Goal: Information Seeking & Learning: Learn about a topic

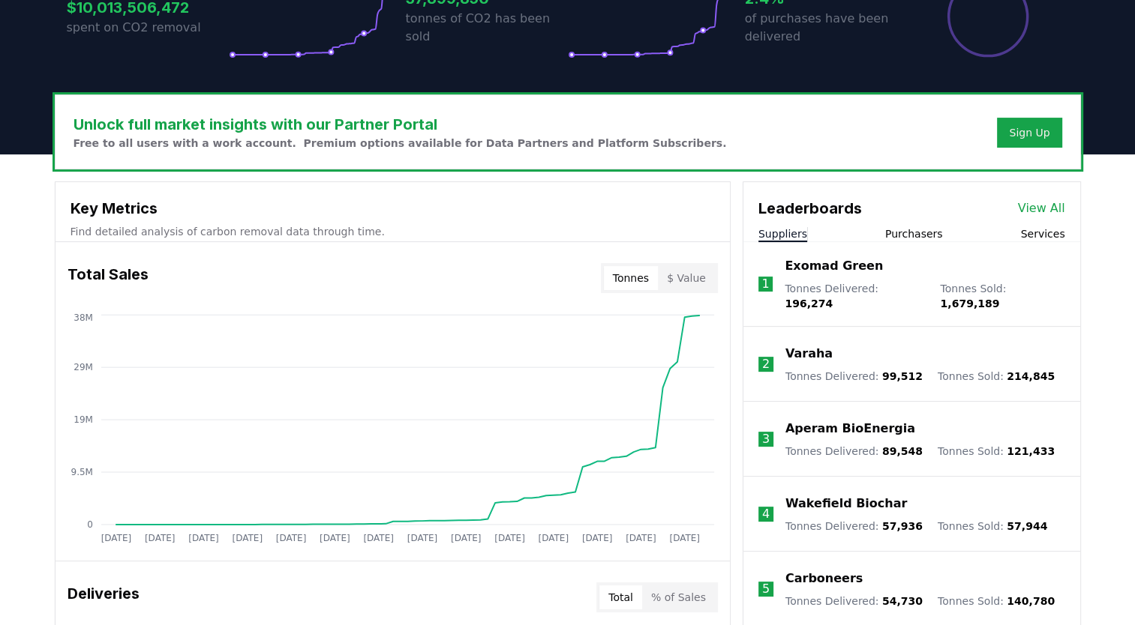
scroll to position [429, 0]
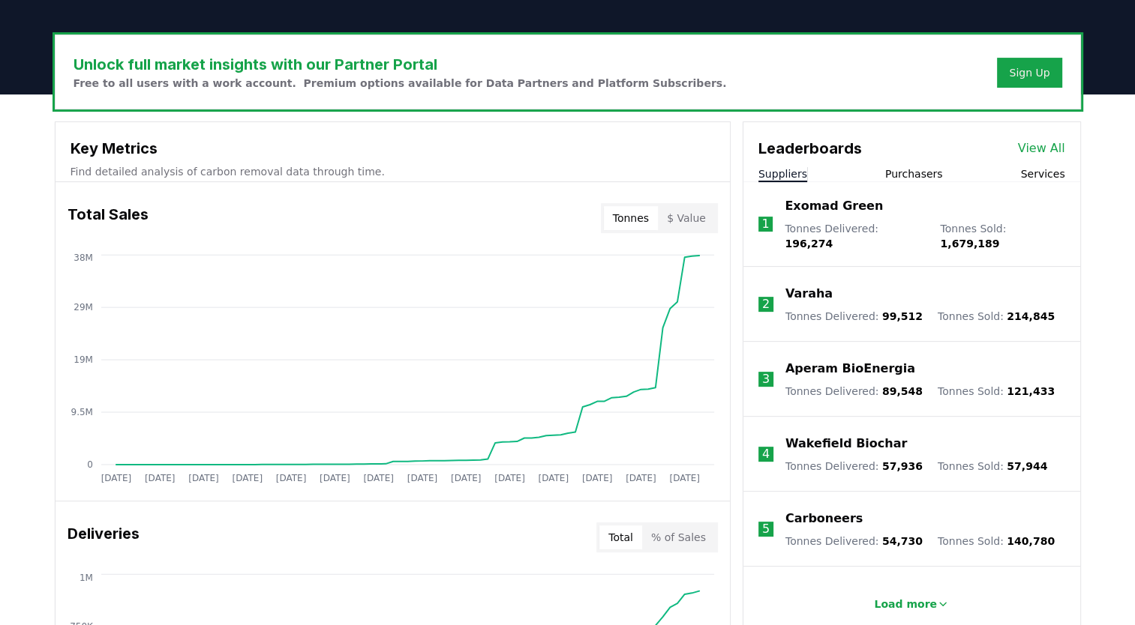
click at [694, 217] on button "$ Value" at bounding box center [686, 218] width 57 height 24
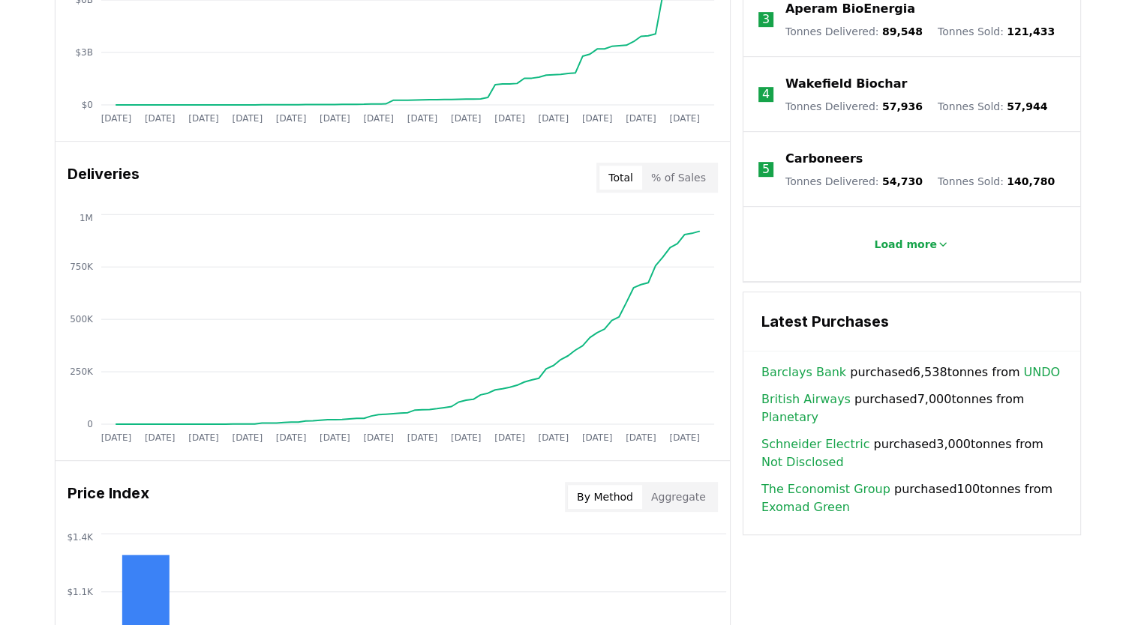
scroll to position [241, 0]
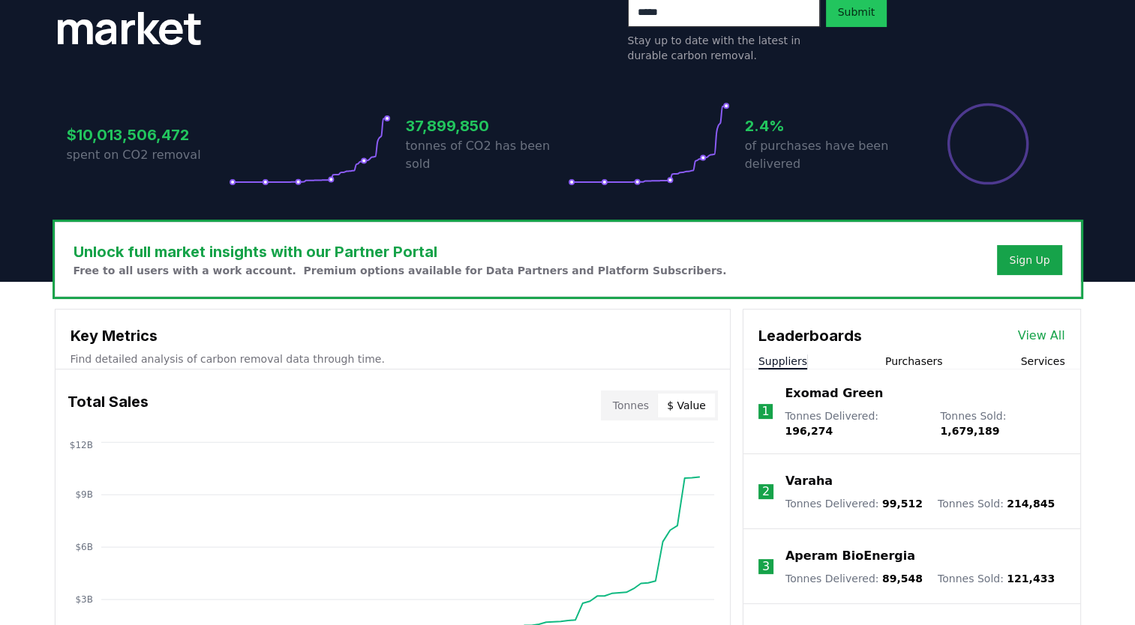
click at [879, 361] on div "Suppliers Purchasers Services" at bounding box center [911, 362] width 337 height 16
drag, startPoint x: 879, startPoint y: 361, endPoint x: 898, endPoint y: 363, distance: 18.9
click at [898, 363] on div "Suppliers Purchasers Services" at bounding box center [911, 362] width 337 height 16
click at [898, 363] on button "Purchasers" at bounding box center [914, 361] width 58 height 15
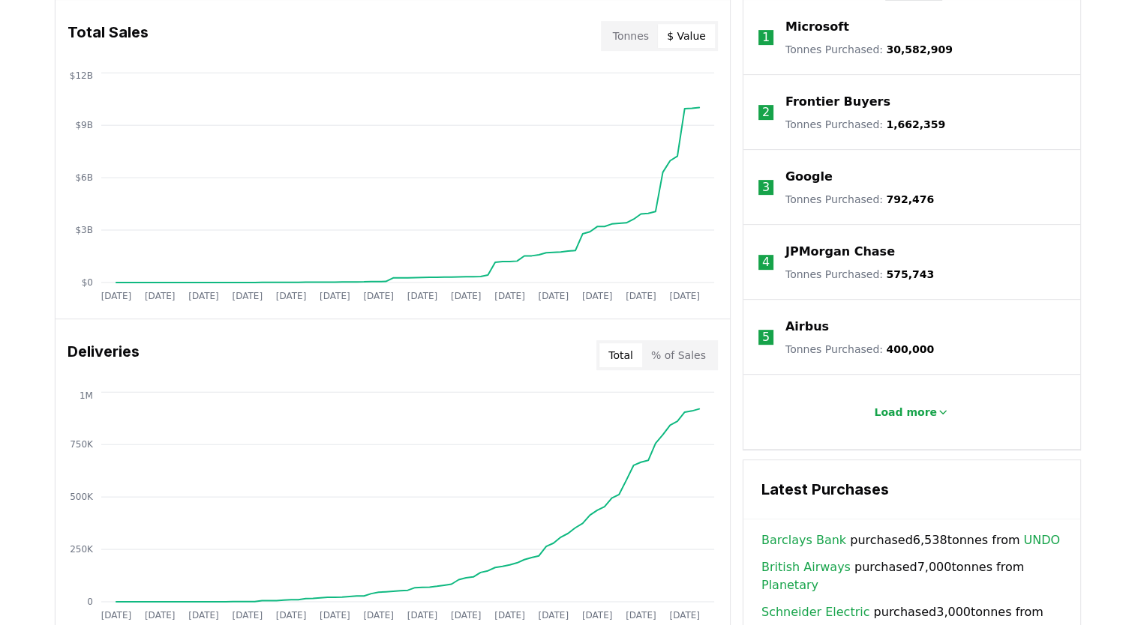
scroll to position [681, 0]
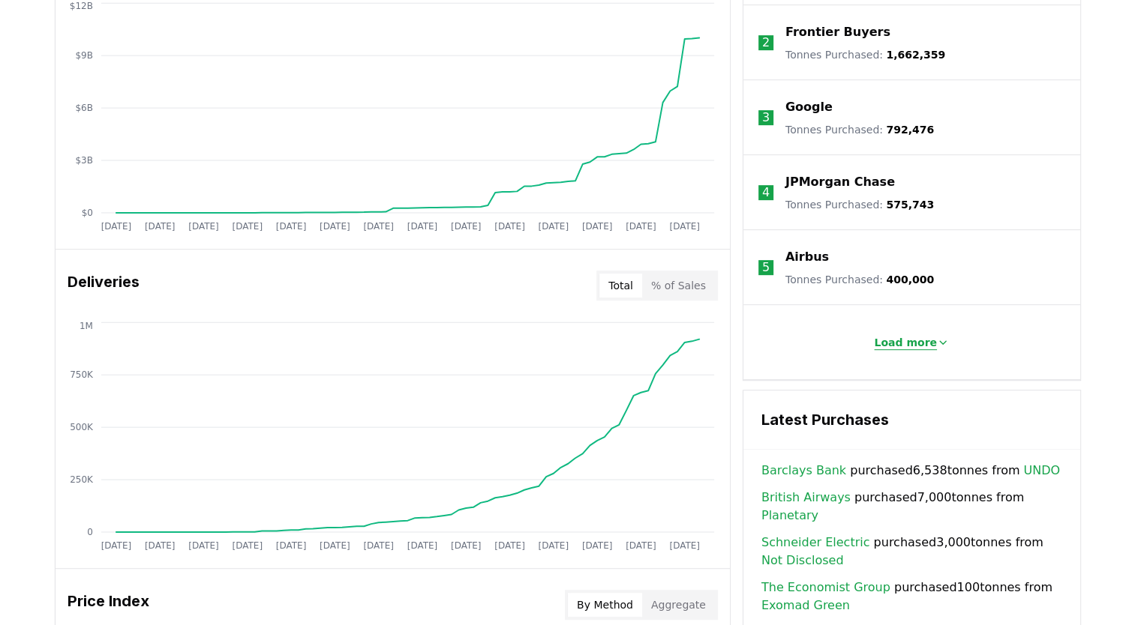
click at [905, 340] on button "Load more" at bounding box center [911, 343] width 99 height 30
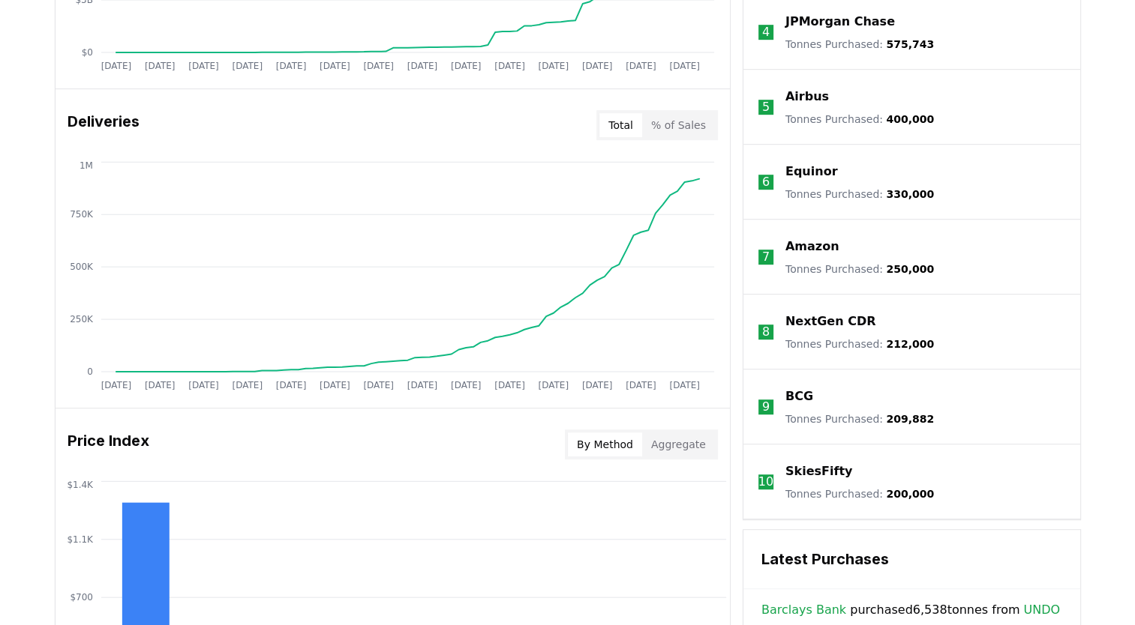
scroll to position [294, 0]
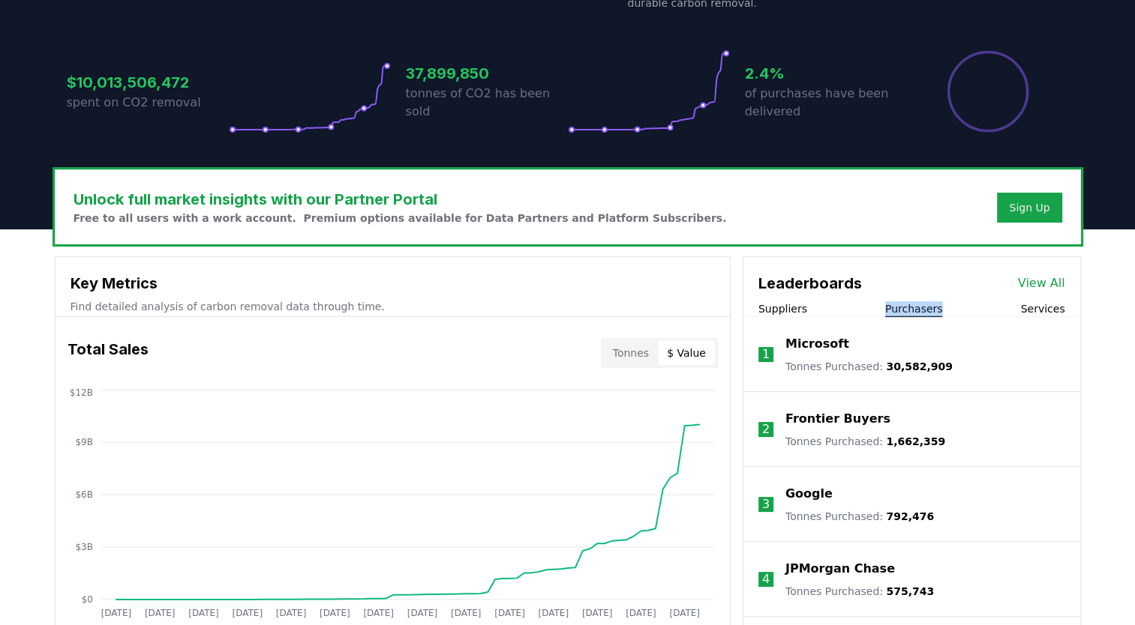
click at [820, 343] on p "Microsoft" at bounding box center [817, 344] width 64 height 18
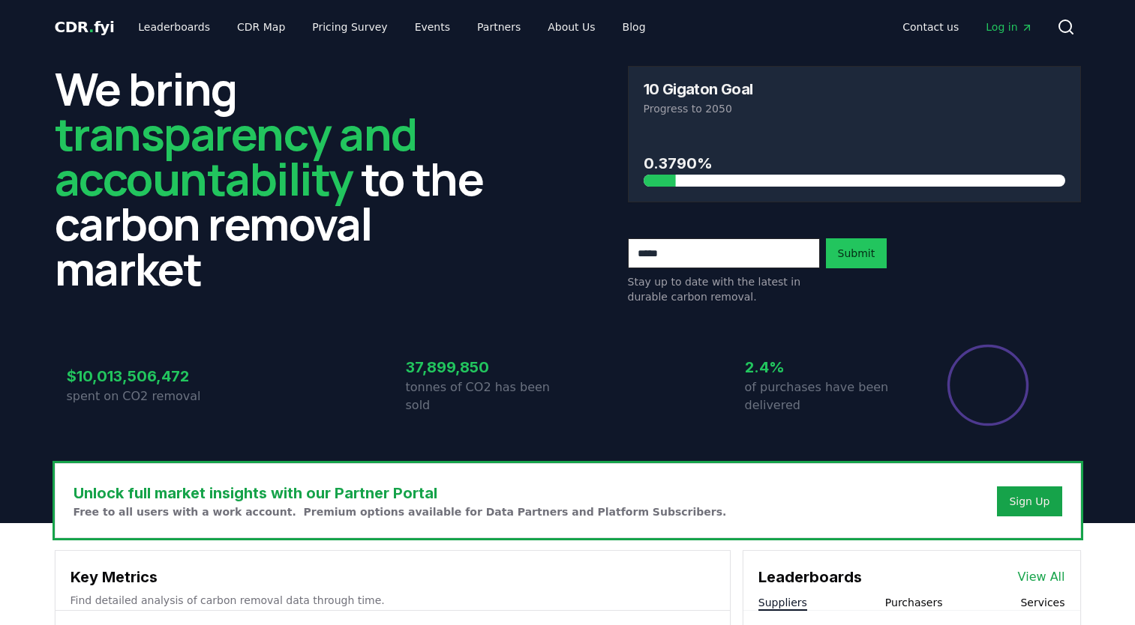
scroll to position [294, 0]
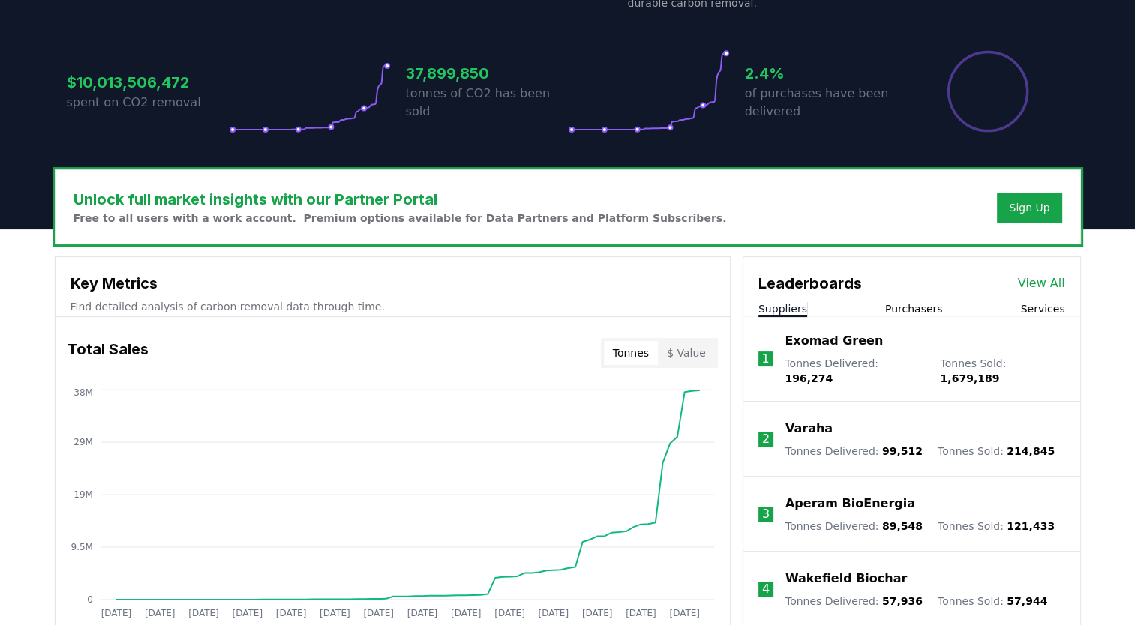
click at [908, 304] on button "Purchasers" at bounding box center [914, 308] width 58 height 15
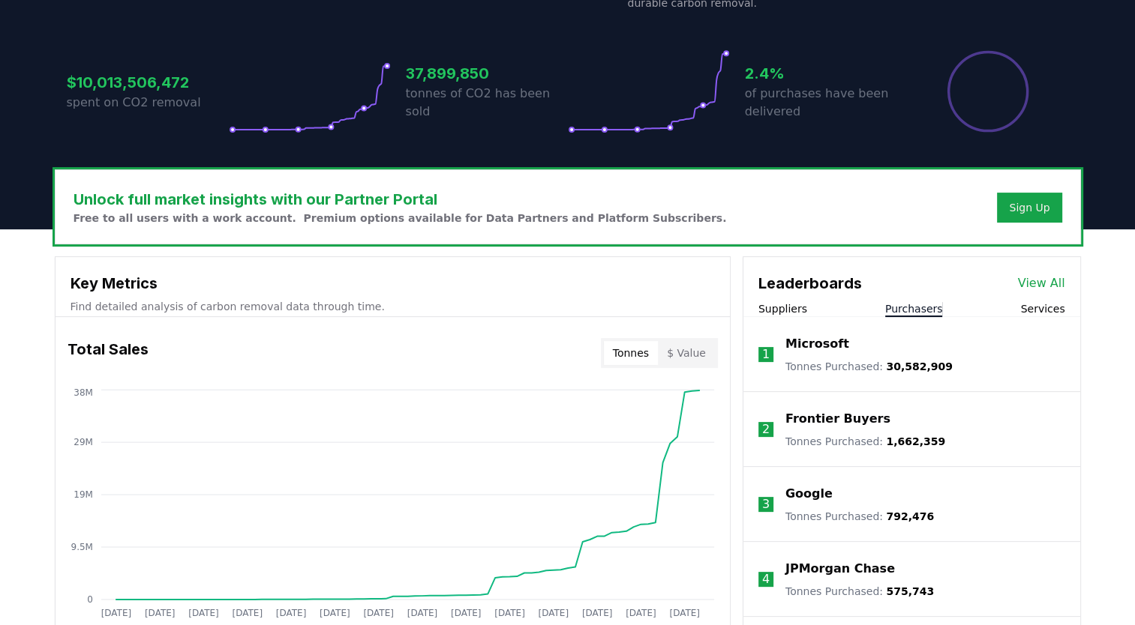
click at [825, 415] on p "Frontier Buyers" at bounding box center [837, 419] width 105 height 18
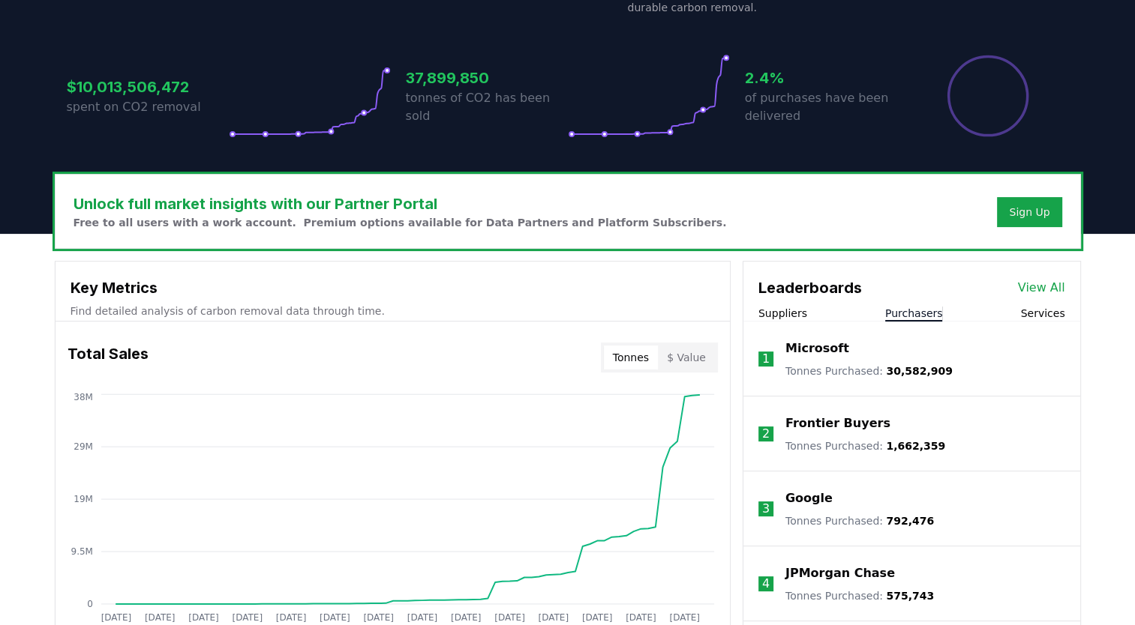
scroll to position [309, 0]
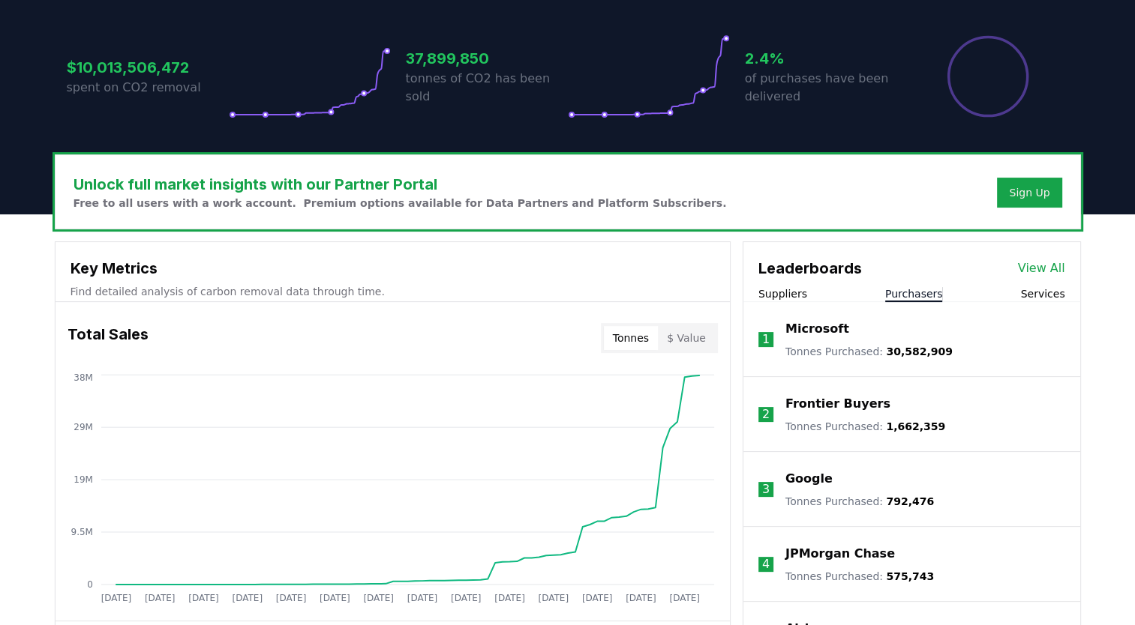
click at [809, 481] on p "Google" at bounding box center [808, 479] width 47 height 18
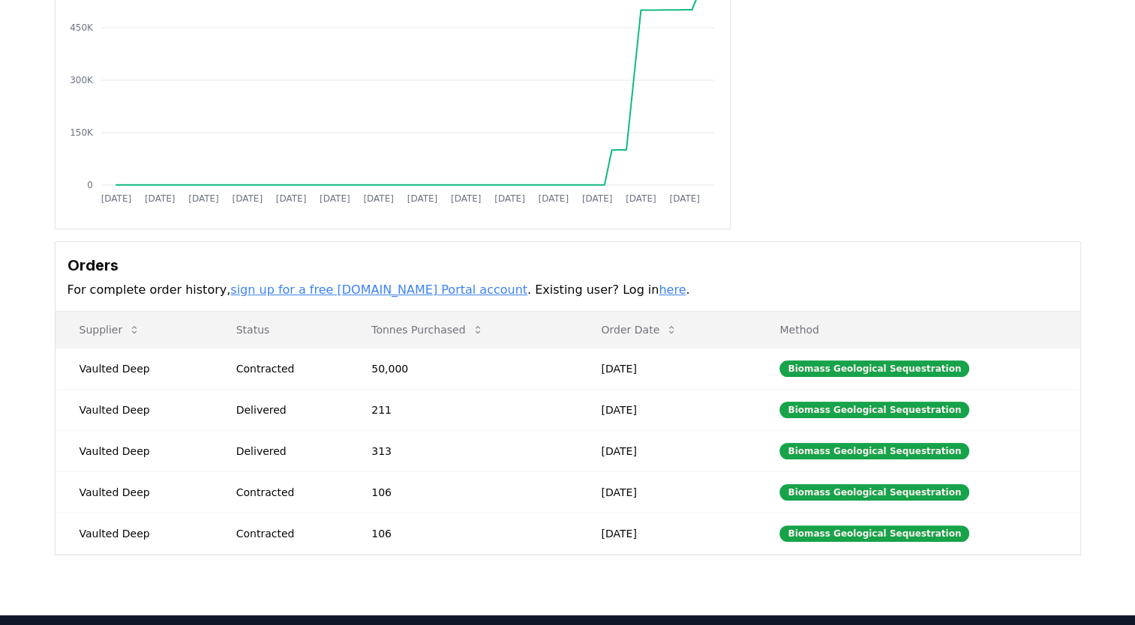
scroll to position [210, 0]
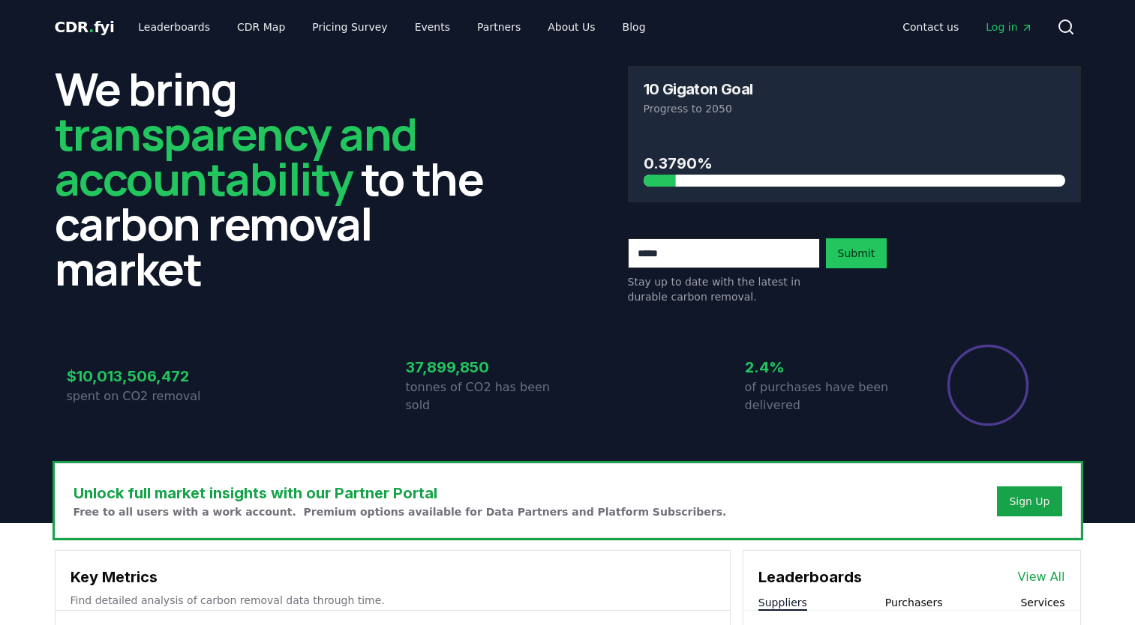
scroll to position [309, 0]
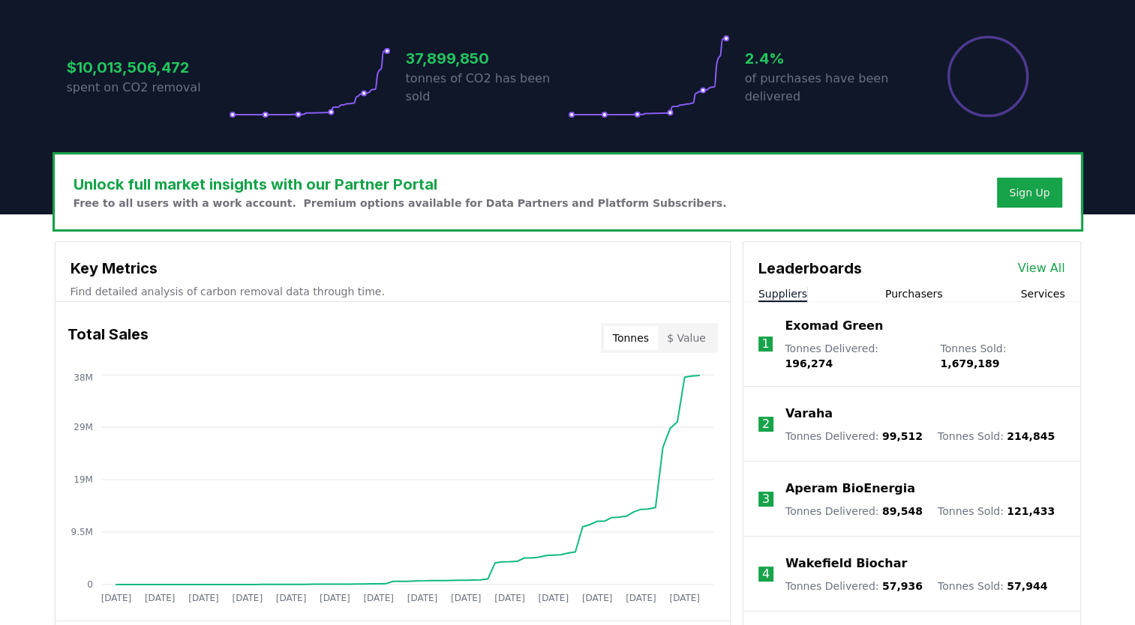
click at [920, 288] on button "Purchasers" at bounding box center [914, 293] width 58 height 15
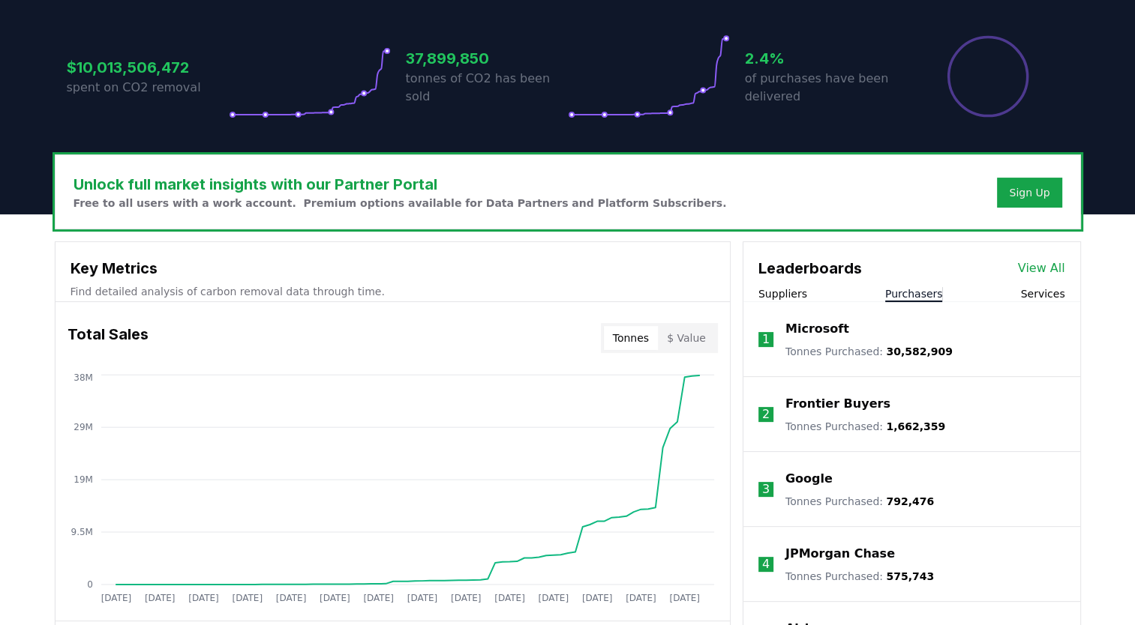
click at [871, 570] on p "Tonnes Purchased : 575,743" at bounding box center [859, 576] width 148 height 15
click at [861, 553] on p "JPMorgan Chase" at bounding box center [839, 554] width 109 height 18
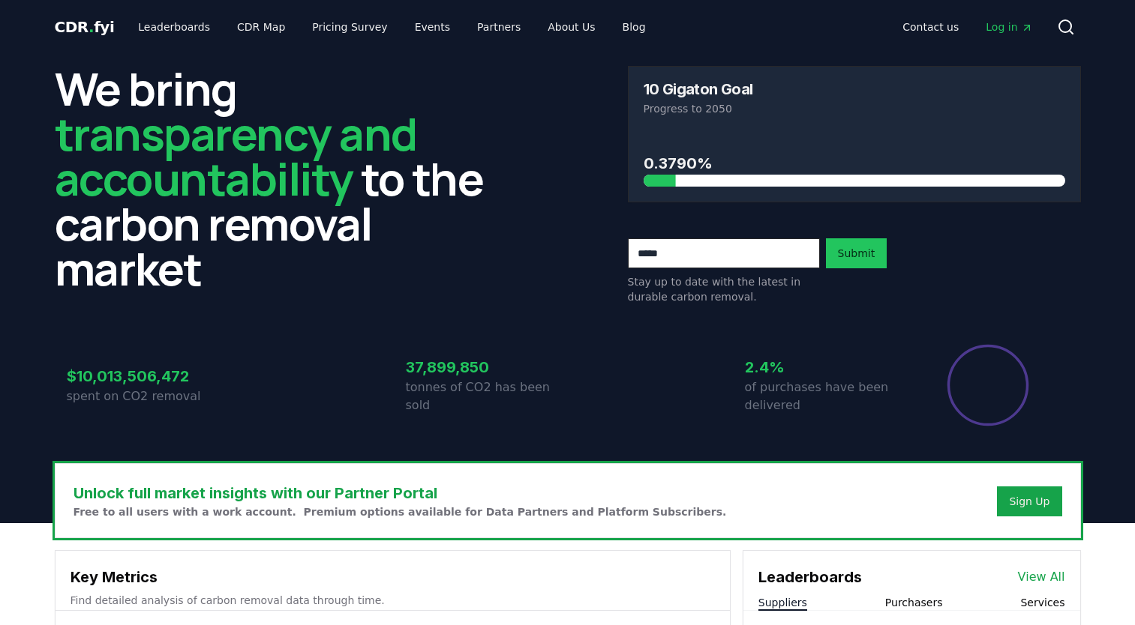
scroll to position [309, 0]
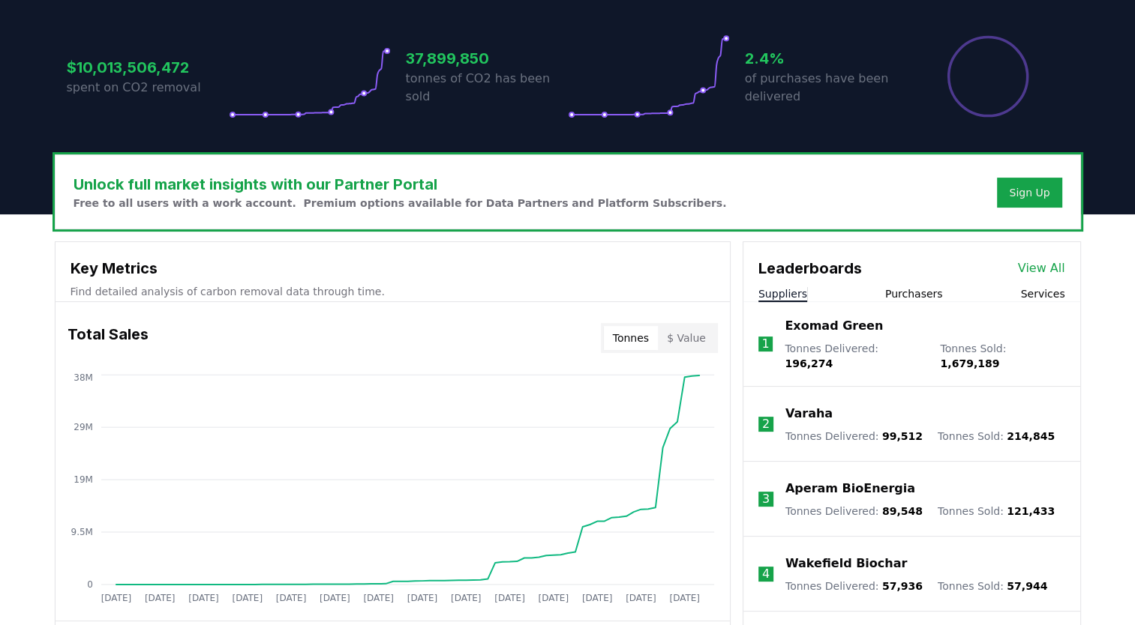
click at [919, 295] on button "Purchasers" at bounding box center [914, 293] width 58 height 15
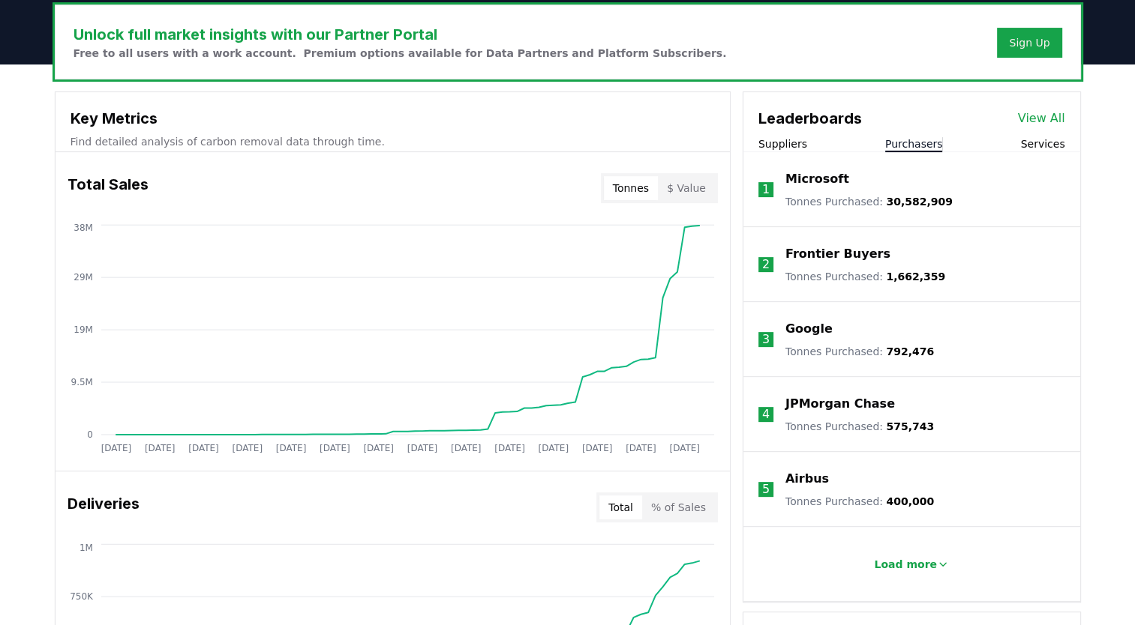
scroll to position [489, 0]
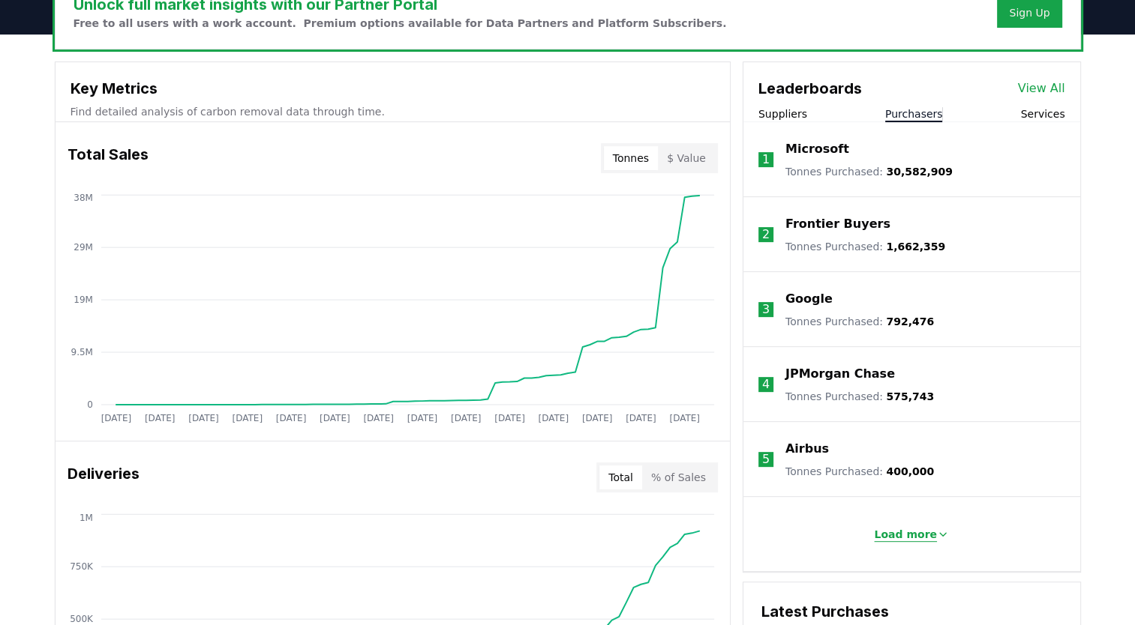
click at [921, 538] on p "Load more" at bounding box center [905, 534] width 63 height 15
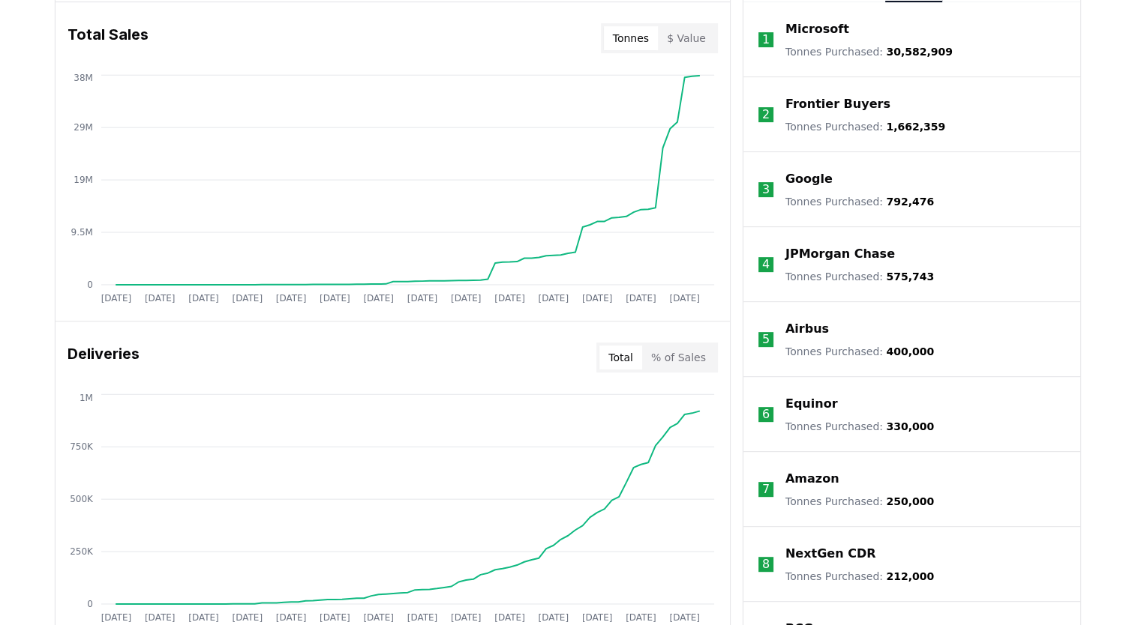
scroll to position [639, 0]
